Goal: Task Accomplishment & Management: Manage account settings

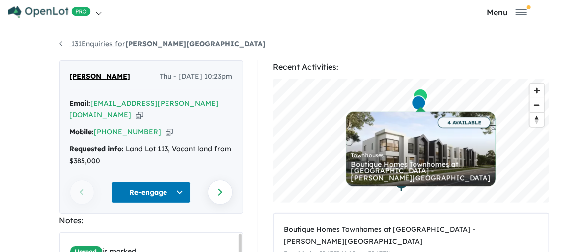
click at [59, 45] on link "131 Enquiries for [PERSON_NAME][GEOGRAPHIC_DATA]" at bounding box center [162, 43] width 207 height 9
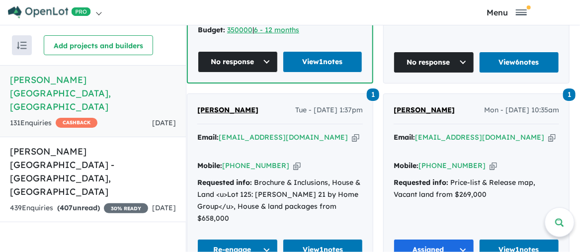
scroll to position [750, 0]
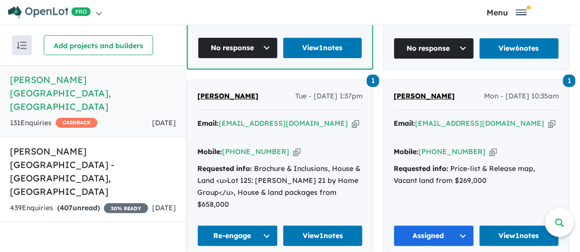
click at [269, 225] on button "Re-engage" at bounding box center [237, 235] width 81 height 21
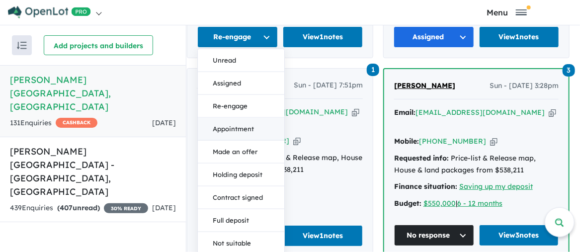
scroll to position [949, 0]
click at [256, 232] on button "Not suitable" at bounding box center [241, 243] width 87 height 23
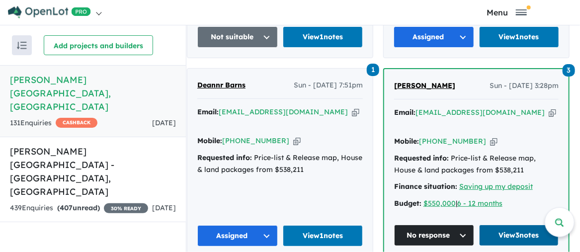
click at [514, 225] on link "View 3 notes" at bounding box center [519, 235] width 80 height 21
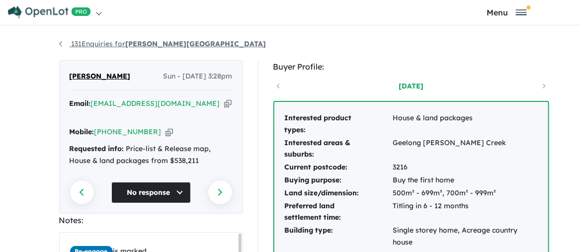
click at [59, 45] on link "131 Enquiries for [PERSON_NAME][GEOGRAPHIC_DATA]" at bounding box center [162, 43] width 207 height 9
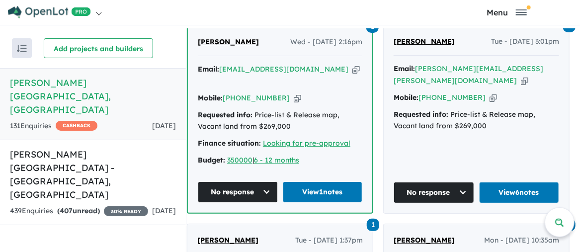
scroll to position [597, 0]
